Goal: Find specific page/section: Find specific page/section

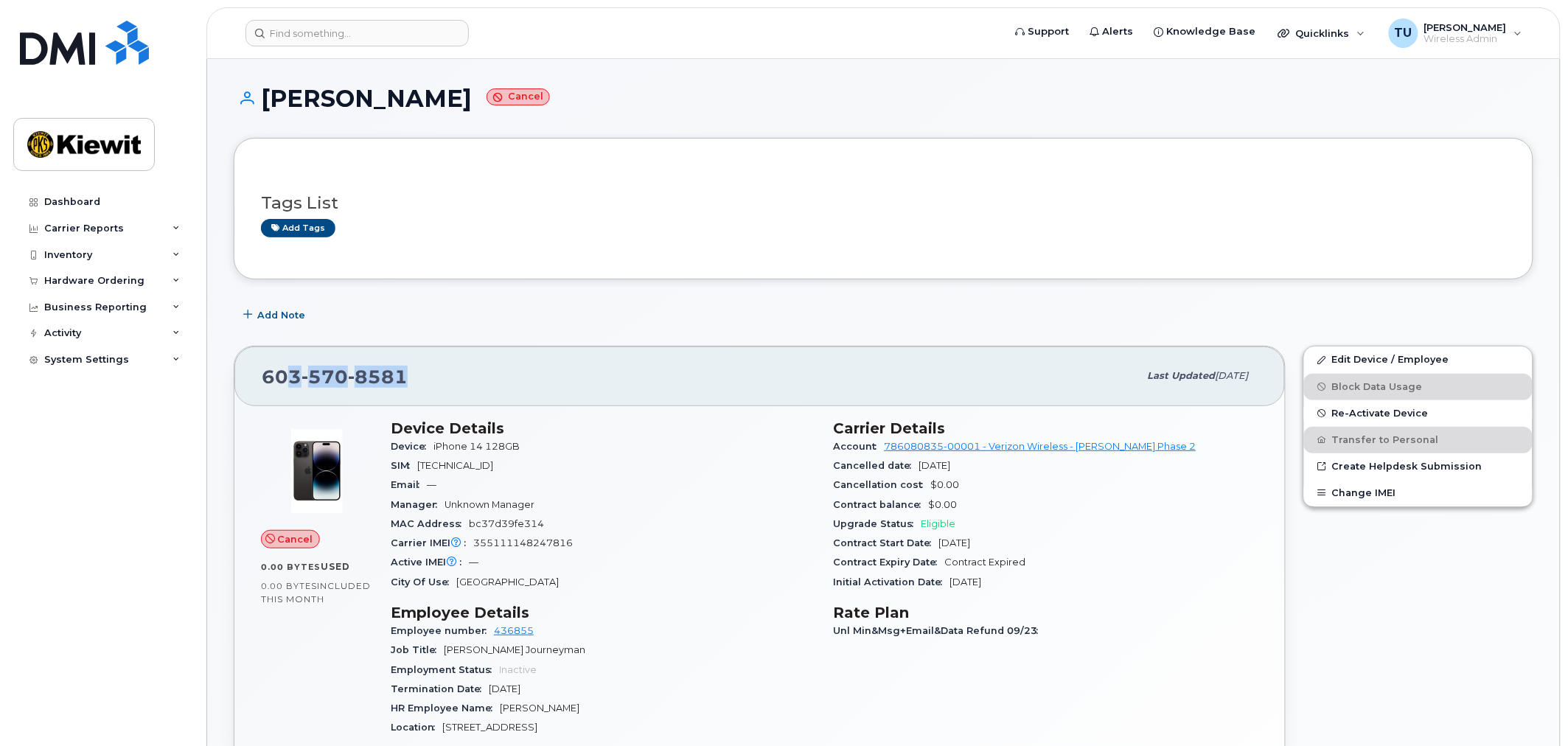
drag, startPoint x: 444, startPoint y: 384, endPoint x: 284, endPoint y: 388, distance: 160.0
click at [284, 388] on div "[PHONE_NUMBER]" at bounding box center [700, 376] width 877 height 31
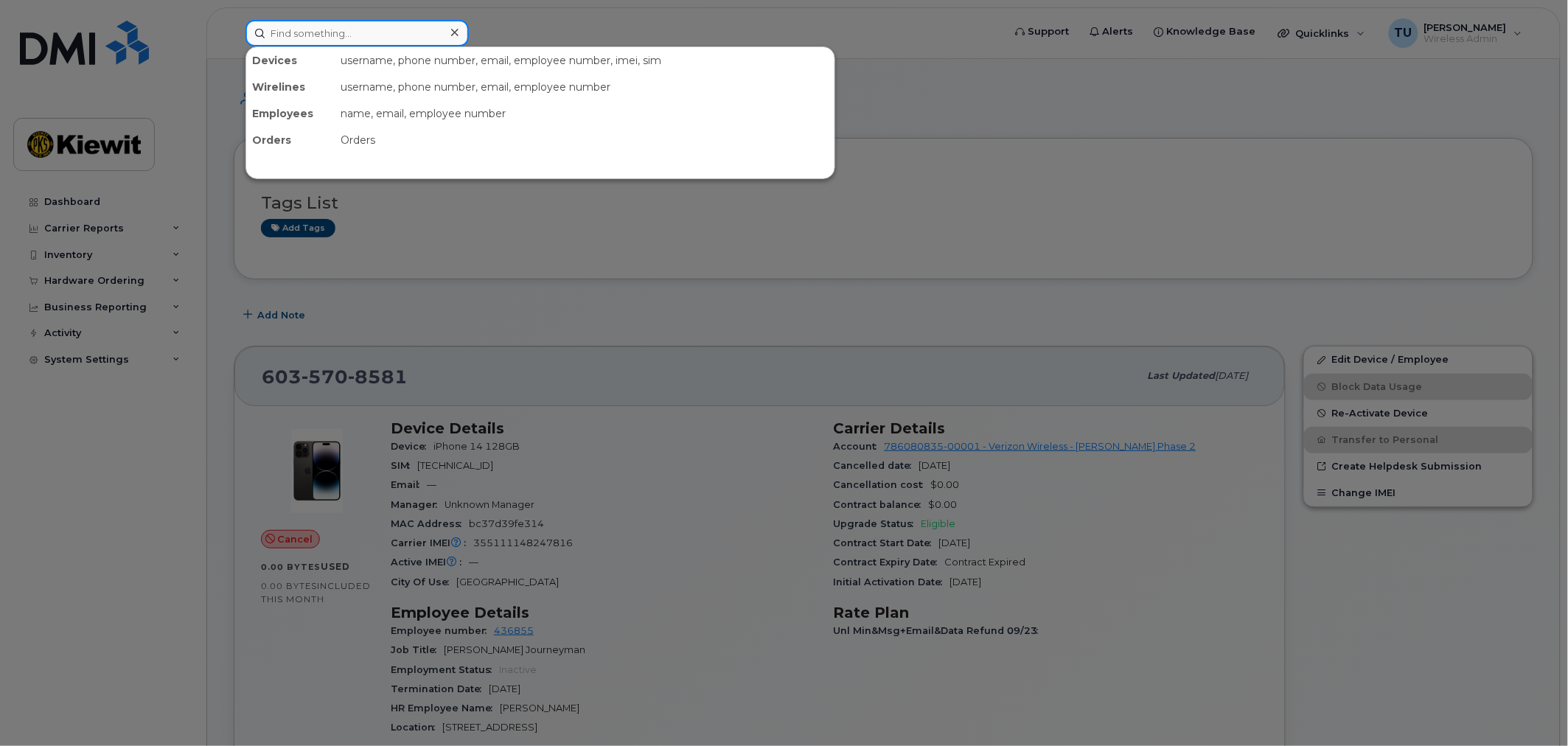
click at [398, 34] on input at bounding box center [357, 34] width 224 height 27
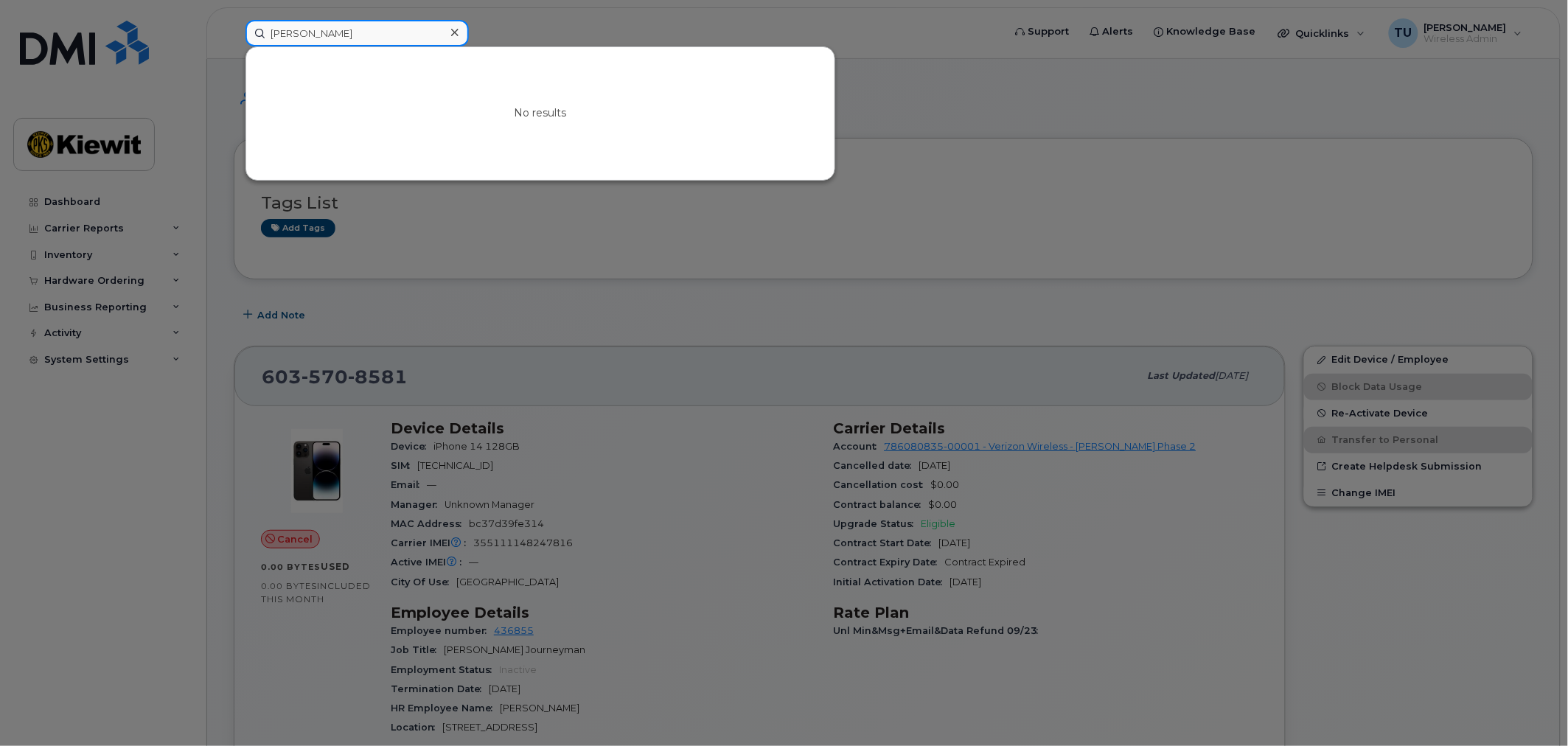
type input "[PERSON_NAME]"
click at [603, 28] on div at bounding box center [784, 373] width 1568 height 746
